Goal: Task Accomplishment & Management: Manage account settings

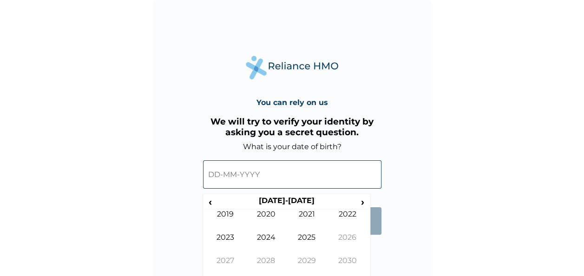
click at [263, 175] on input "text" at bounding box center [292, 174] width 178 height 28
click at [274, 201] on th "2020-2029" at bounding box center [286, 202] width 143 height 13
click at [212, 204] on span "‹" at bounding box center [210, 202] width 10 height 12
click at [212, 203] on span "‹" at bounding box center [210, 202] width 10 height 12
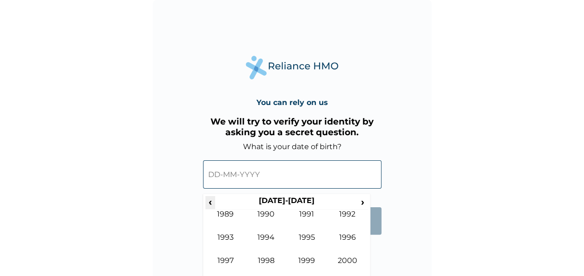
click at [212, 203] on span "‹" at bounding box center [210, 202] width 10 height 12
click at [360, 202] on span "›" at bounding box center [363, 202] width 10 height 12
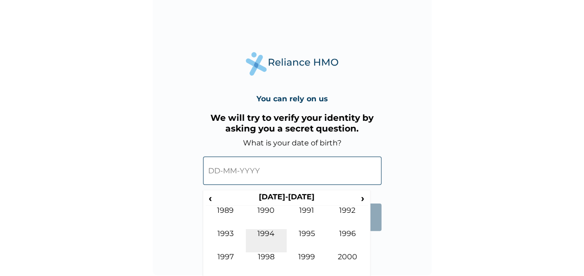
scroll to position [5, 0]
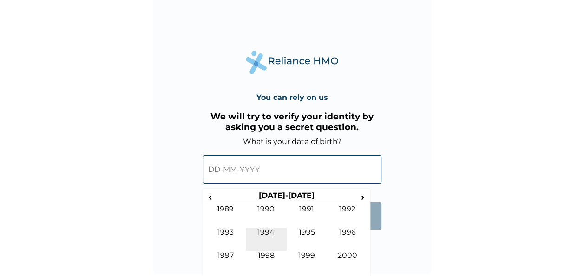
click at [268, 250] on td "1994" at bounding box center [266, 239] width 41 height 23
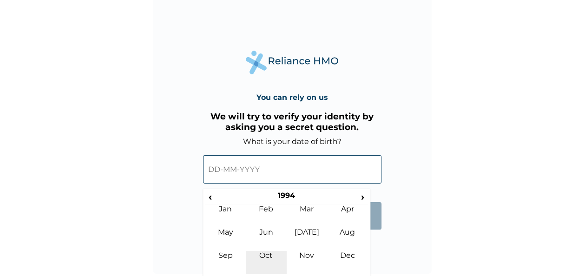
click at [274, 253] on td "Oct" at bounding box center [266, 262] width 41 height 23
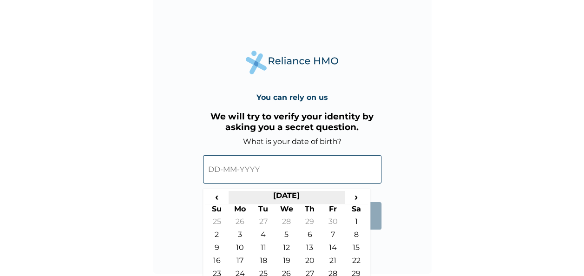
click at [303, 191] on th "October 1994" at bounding box center [287, 197] width 116 height 13
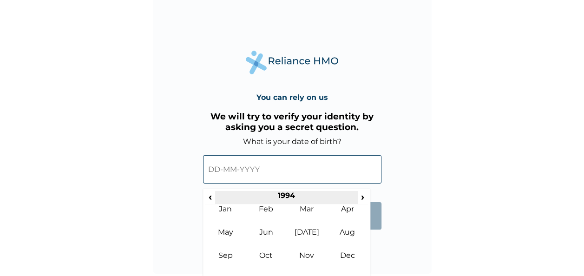
click at [290, 198] on th "1994" at bounding box center [286, 197] width 143 height 13
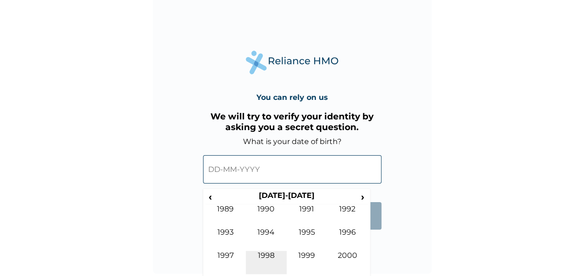
click at [272, 255] on td "1998" at bounding box center [266, 262] width 41 height 23
click at [261, 261] on td "Oct" at bounding box center [266, 262] width 41 height 23
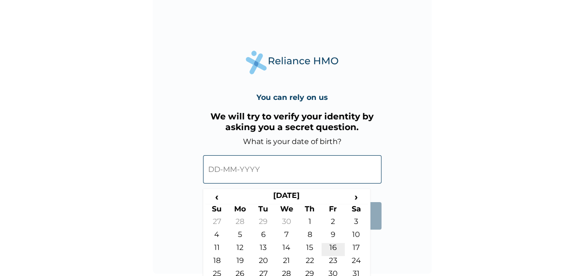
click at [329, 248] on td "16" at bounding box center [333, 249] width 23 height 13
type input "16-10-1998"
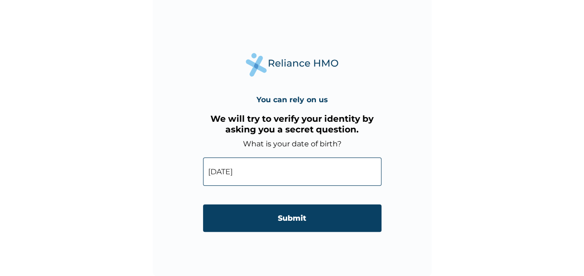
scroll to position [3, 0]
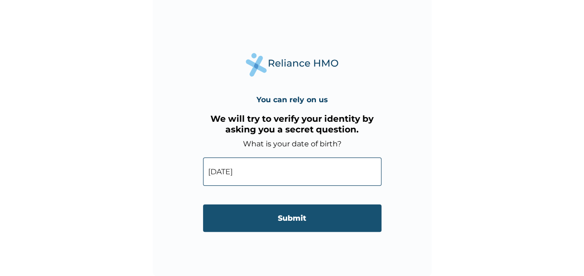
click at [291, 218] on input "Submit" at bounding box center [292, 217] width 178 height 27
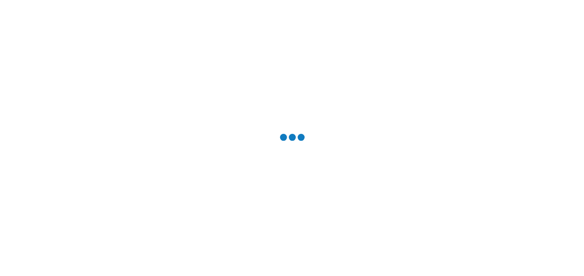
scroll to position [0, 0]
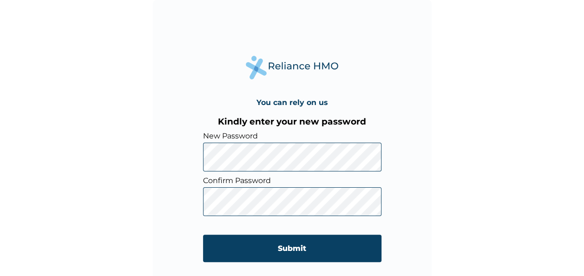
click at [194, 152] on div "You can rely on us Kindly enter your new password New Password Confirm Password…" at bounding box center [292, 139] width 279 height 279
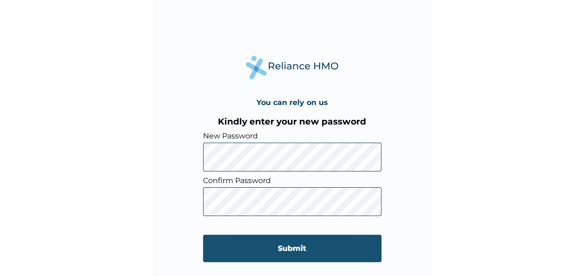
click at [238, 243] on input "Submit" at bounding box center [292, 248] width 178 height 27
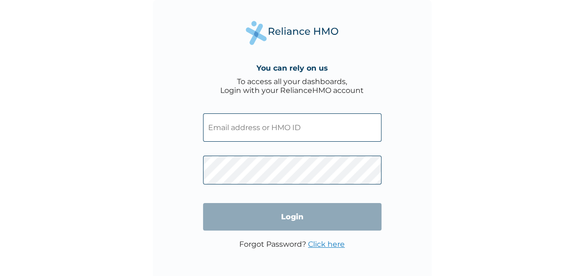
click at [284, 131] on input "text" at bounding box center [292, 127] width 178 height 28
type input "Oluwaferanmi.Adedokun@arm.com.ng"
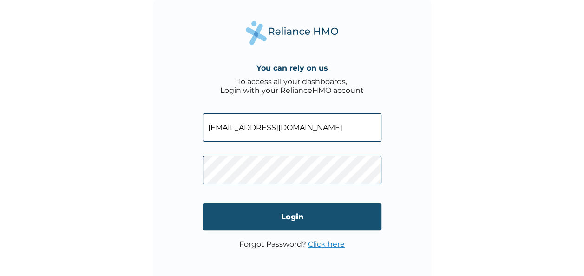
click at [301, 220] on input "Login" at bounding box center [292, 216] width 178 height 27
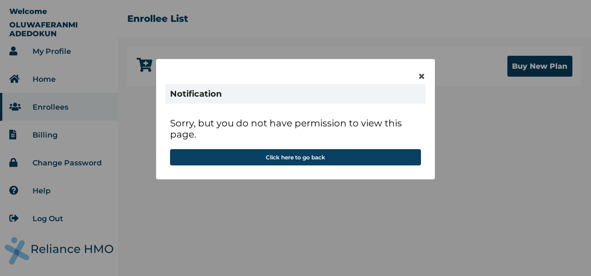
click at [415, 73] on div "× Notification Sorry, but you do not have permission to view this page. Click h…" at bounding box center [295, 119] width 279 height 120
click at [417, 73] on div "× Notification Sorry, but you do not have permission to view this page. Click h…" at bounding box center [295, 119] width 279 height 120
click at [419, 73] on span "×" at bounding box center [422, 76] width 8 height 16
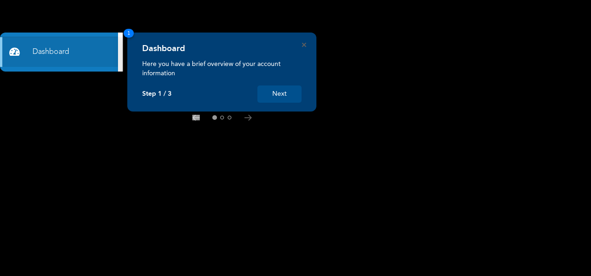
click at [286, 96] on button "Next" at bounding box center [279, 94] width 44 height 17
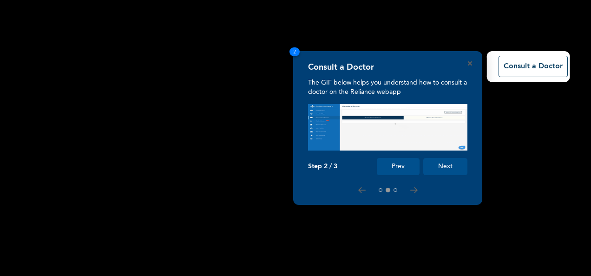
click at [308, 104] on img at bounding box center [387, 127] width 159 height 46
click at [453, 165] on button "Next" at bounding box center [445, 166] width 44 height 17
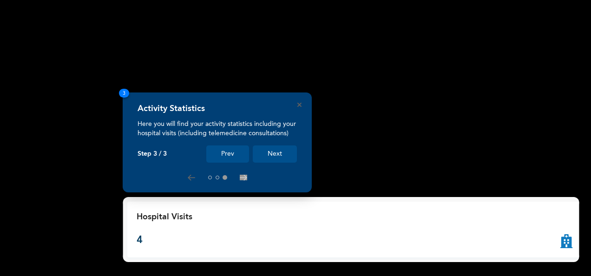
click at [277, 162] on button "Next" at bounding box center [275, 153] width 44 height 17
click at [278, 153] on button "Next" at bounding box center [275, 153] width 44 height 17
click at [297, 101] on div "Activity Statistics Here you will find your activity statistics including your …" at bounding box center [217, 142] width 189 height 100
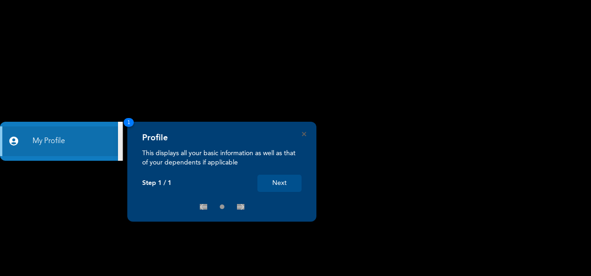
click at [285, 178] on button "Next" at bounding box center [279, 183] width 44 height 17
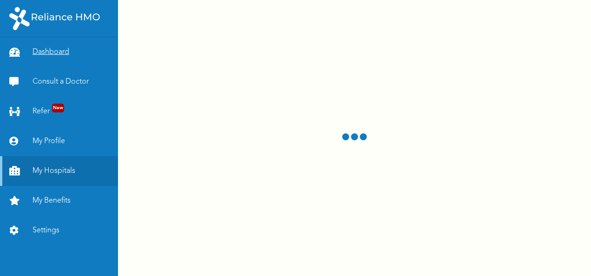
click at [70, 55] on link "Dashboard" at bounding box center [59, 52] width 118 height 30
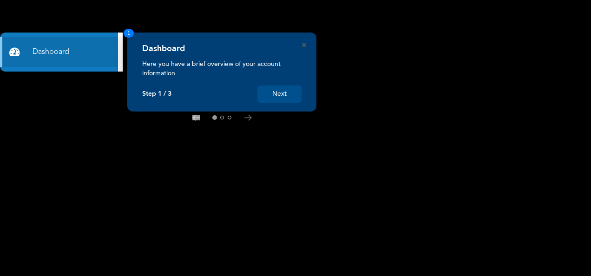
click at [286, 96] on button "Next" at bounding box center [279, 94] width 44 height 17
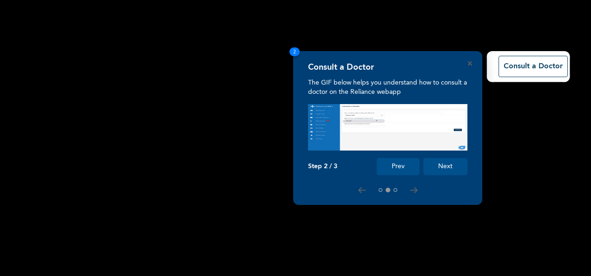
click at [449, 171] on button "Next" at bounding box center [445, 166] width 44 height 17
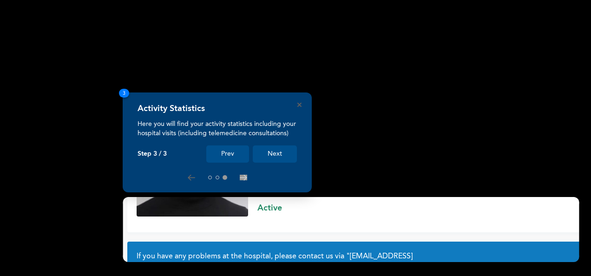
scroll to position [90, 0]
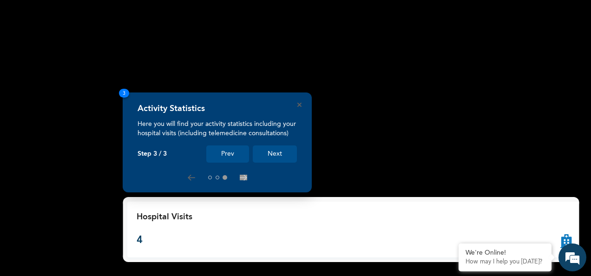
click at [291, 155] on button "Next" at bounding box center [275, 153] width 44 height 17
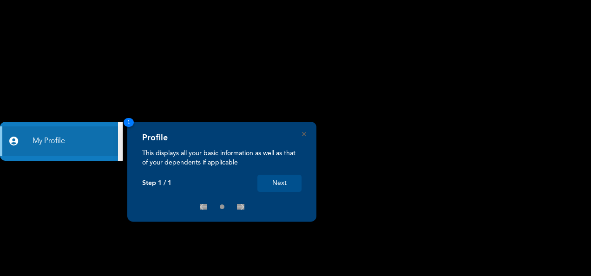
click at [270, 179] on button "Next" at bounding box center [279, 183] width 44 height 17
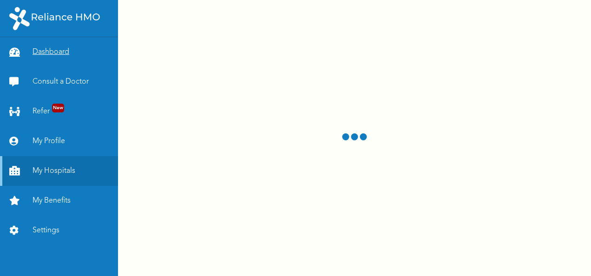
click at [68, 53] on link "Dashboard" at bounding box center [59, 52] width 118 height 30
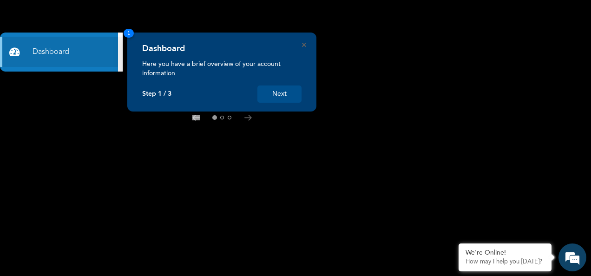
click at [306, 43] on div "Dashboard Here you have a brief overview of your account information Step 1 / 3…" at bounding box center [221, 72] width 189 height 79
click at [302, 44] on icon "Close" at bounding box center [304, 45] width 4 height 4
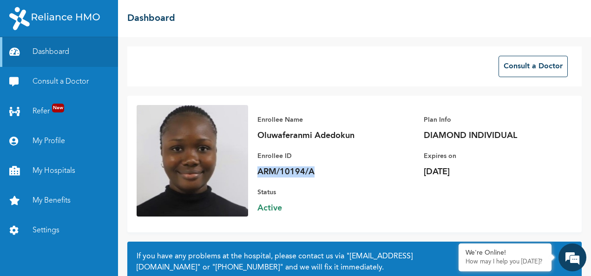
drag, startPoint x: 318, startPoint y: 175, endPoint x: 257, endPoint y: 171, distance: 60.5
click at [257, 171] on p "ARM/10194/A" at bounding box center [322, 171] width 130 height 11
copy p "ARM/10194/A"
